Goal: Navigation & Orientation: Find specific page/section

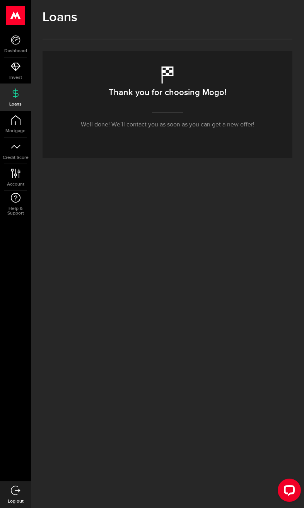
click at [23, 118] on link "Mortgage" at bounding box center [15, 124] width 31 height 26
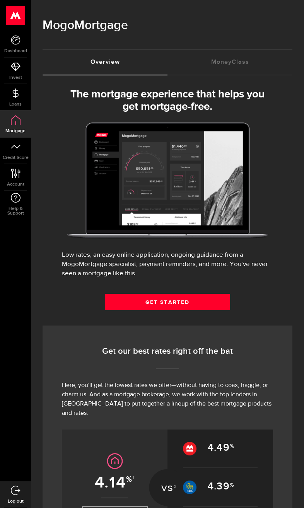
select select "3knYdhfXw4iYoq2m0WGQES"
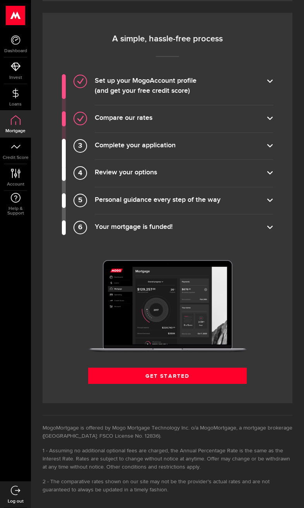
scroll to position [564, 0]
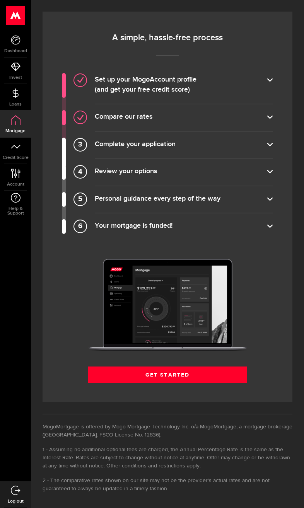
click at [135, 298] on img at bounding box center [167, 305] width 158 height 92
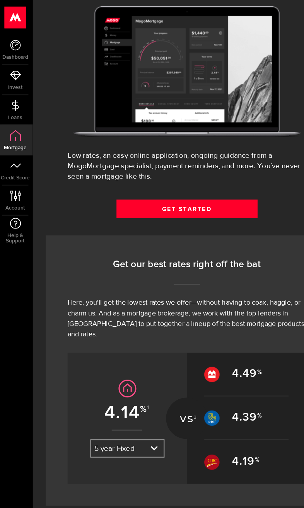
scroll to position [0, 0]
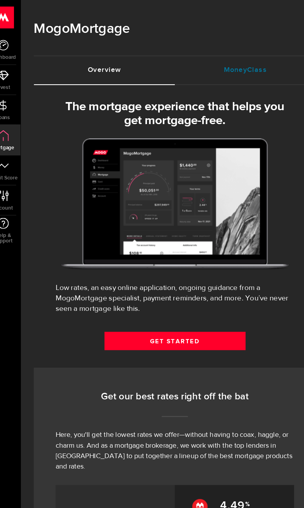
click at [238, 68] on link "MoneyClass (requires attention)" at bounding box center [229, 62] width 125 height 25
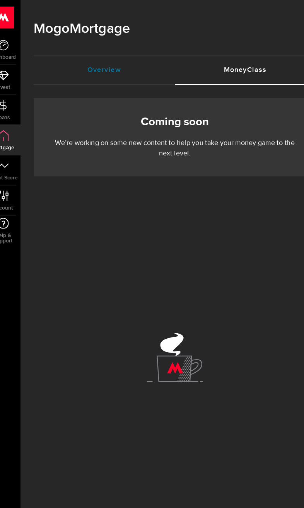
click at [106, 54] on link "Overview (requires attention)" at bounding box center [104, 62] width 125 height 25
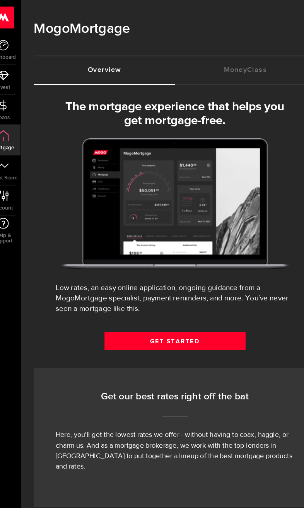
select select "3knYdhfXw4iYoq2m0WGQES"
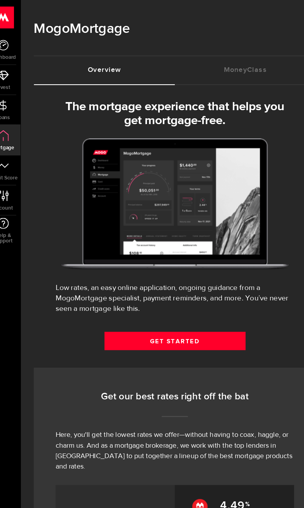
click at [2, 81] on link "Invest" at bounding box center [15, 71] width 31 height 26
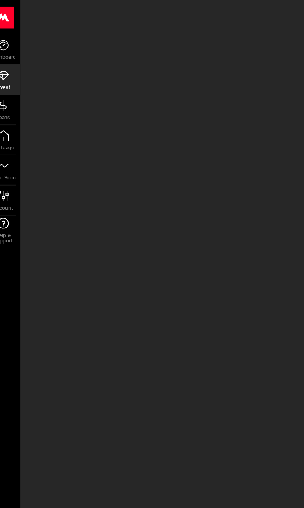
click at [11, 93] on icon at bounding box center [16, 93] width 10 height 10
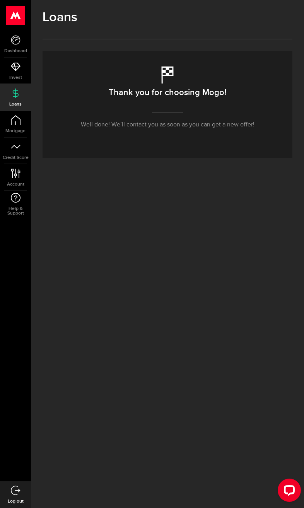
click at [5, 51] on span "Dashboard" at bounding box center [15, 51] width 31 height 5
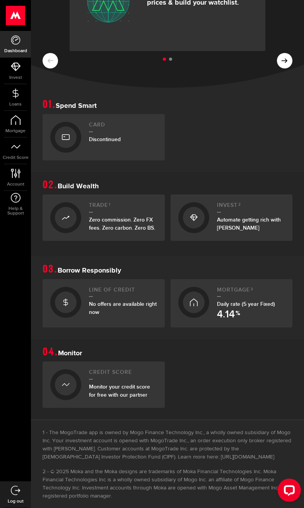
scroll to position [82, 0]
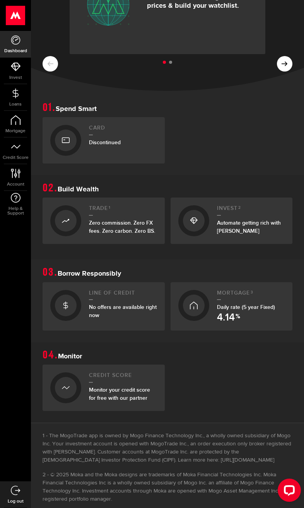
click at [84, 140] on link "Card Discontinued" at bounding box center [103, 140] width 122 height 46
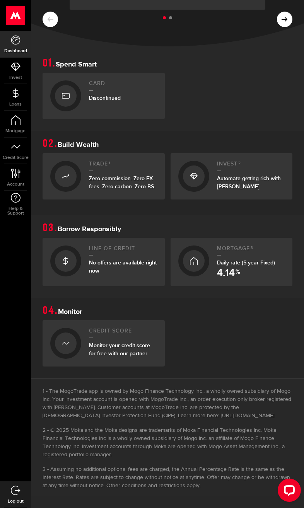
scroll to position [184, 0]
click at [105, 259] on span "No offers are available right now" at bounding box center [123, 266] width 68 height 15
